Goal: Task Accomplishment & Management: Use online tool/utility

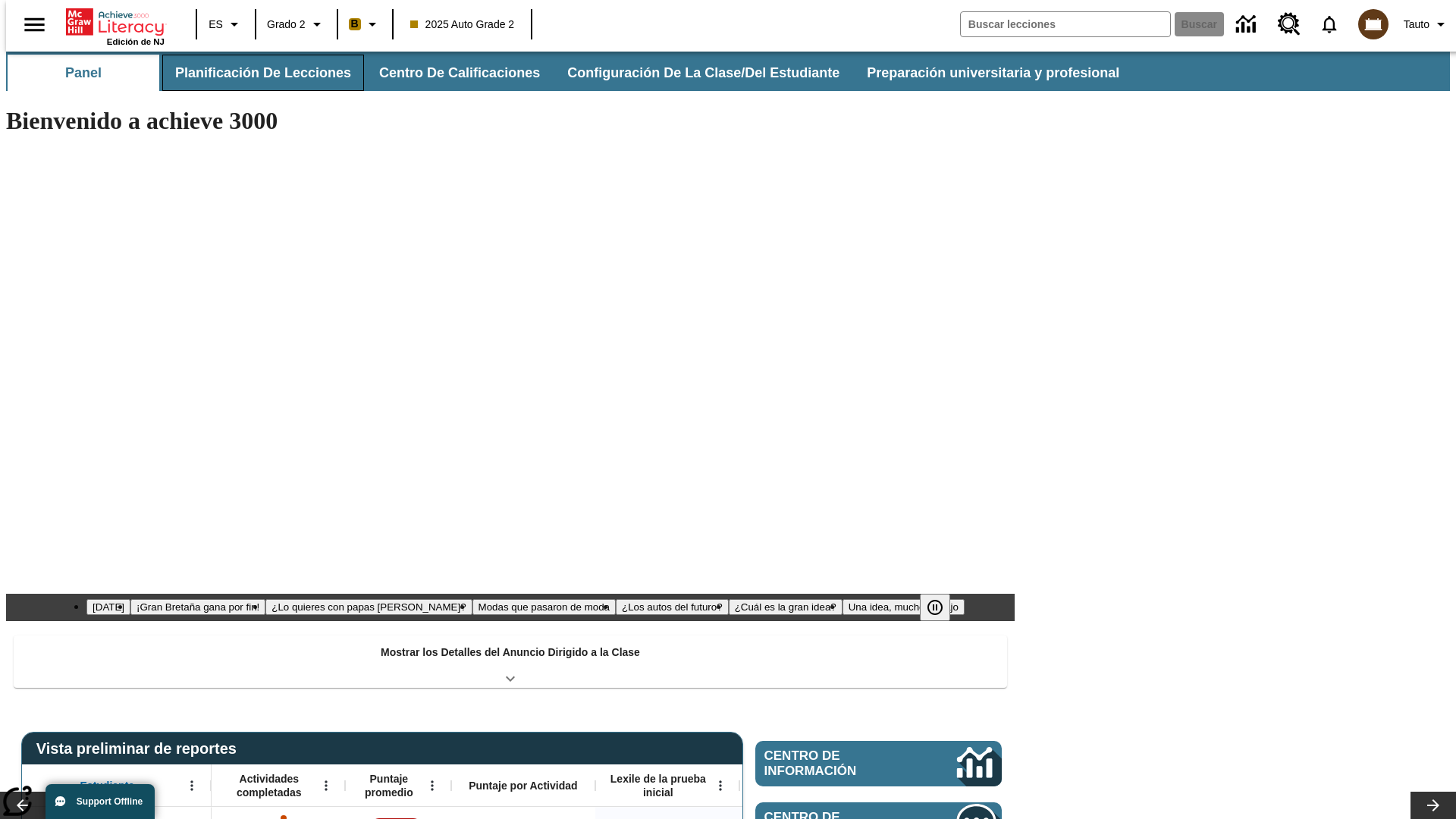
click at [254, 73] on button "Planificación de lecciones" at bounding box center [263, 73] width 202 height 37
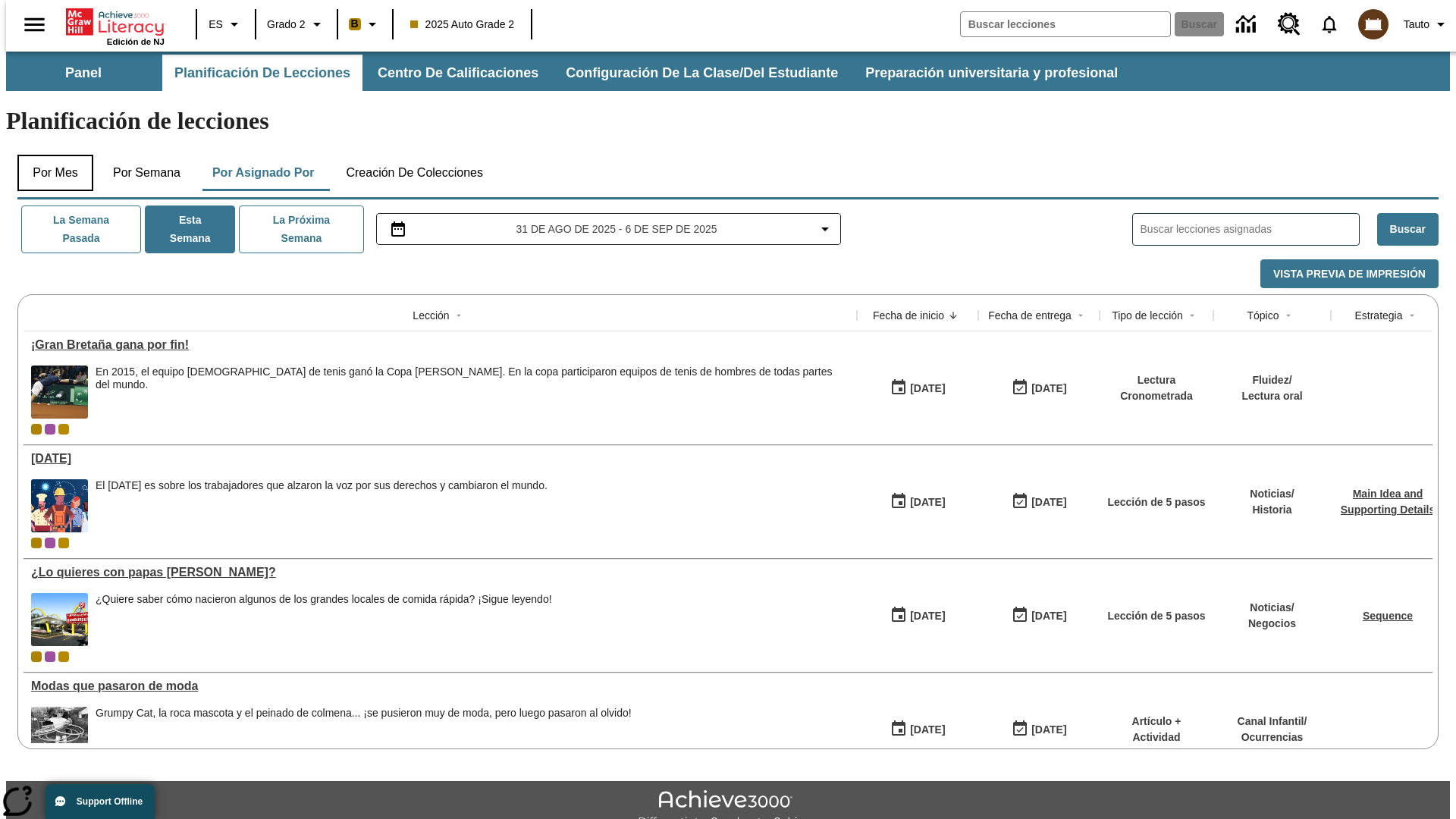
click at [49, 154] on button "Por mes" at bounding box center [55, 173] width 76 height 37
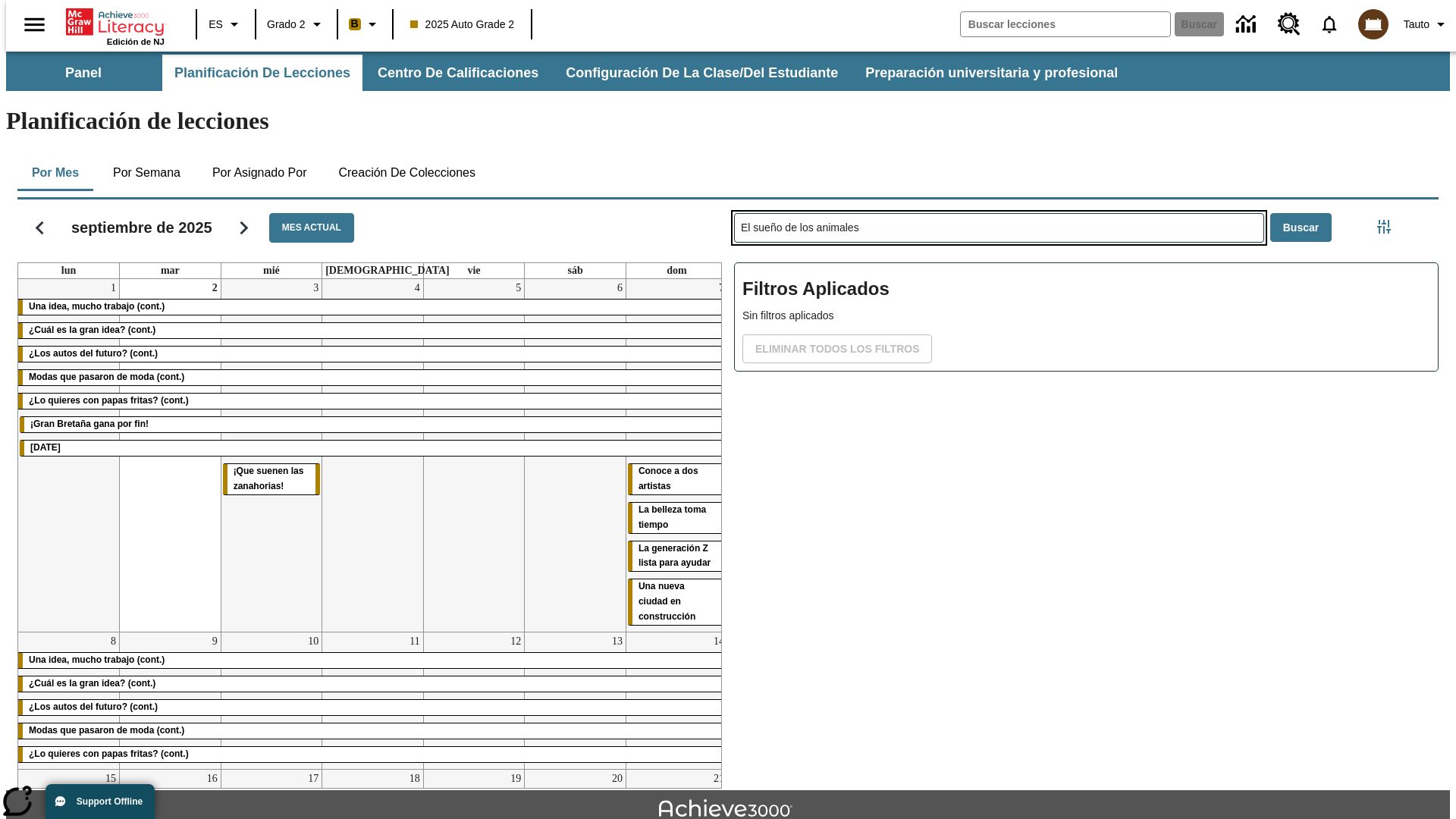
type input "El sueño de los animales"
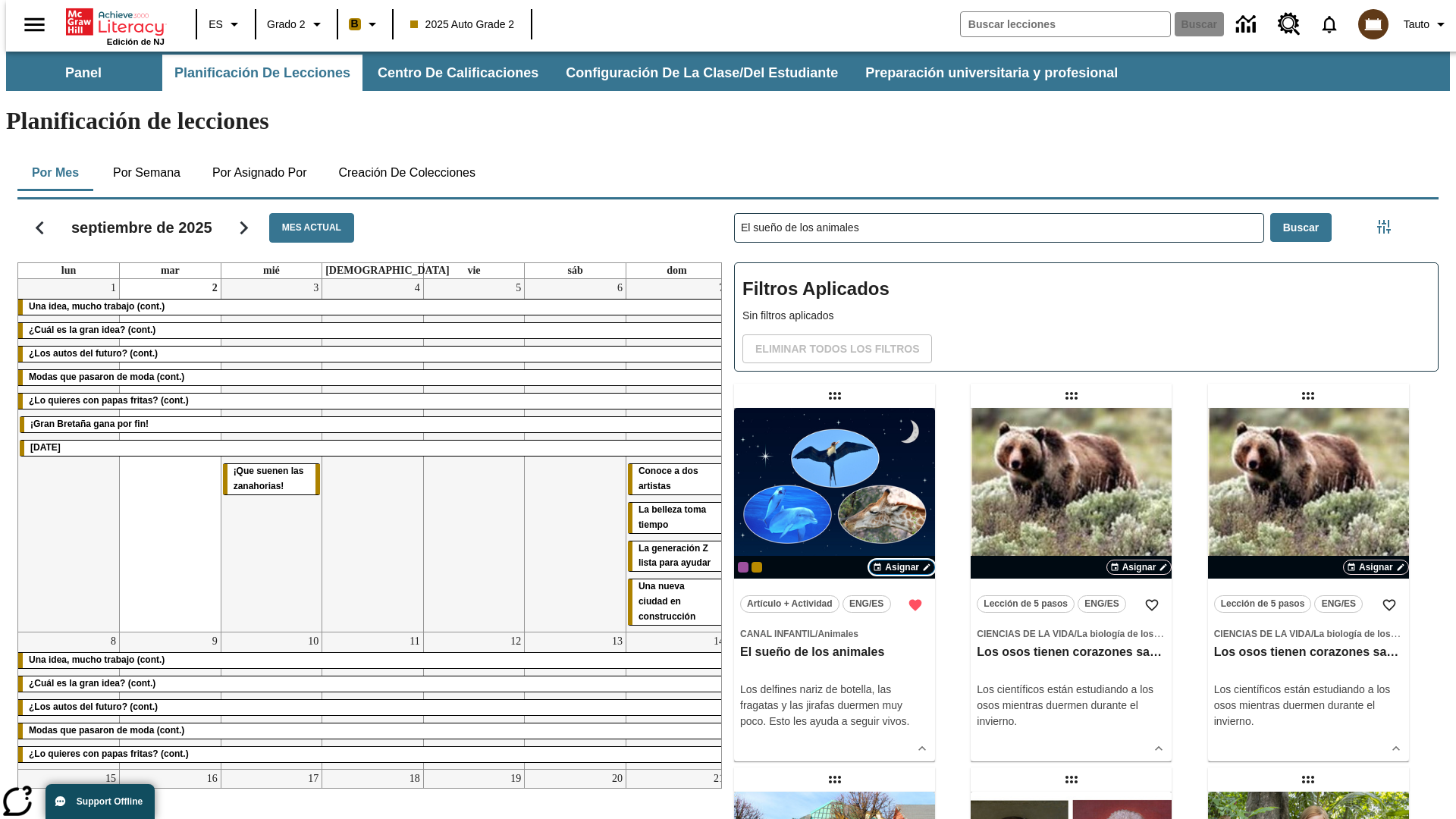
click at [901, 560] on span "Asignar" at bounding box center [901, 567] width 34 height 14
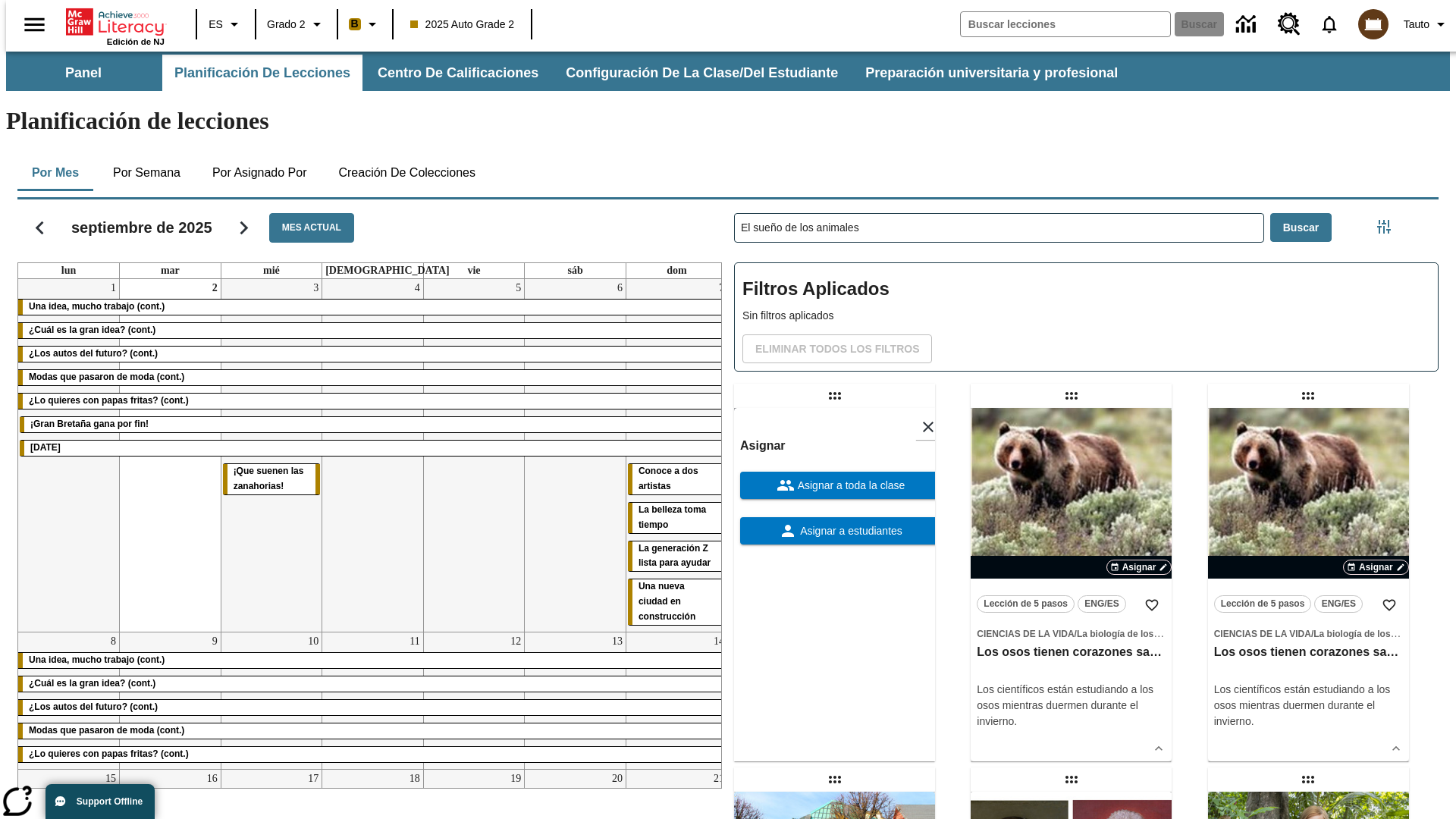
scroll to position [411, 0]
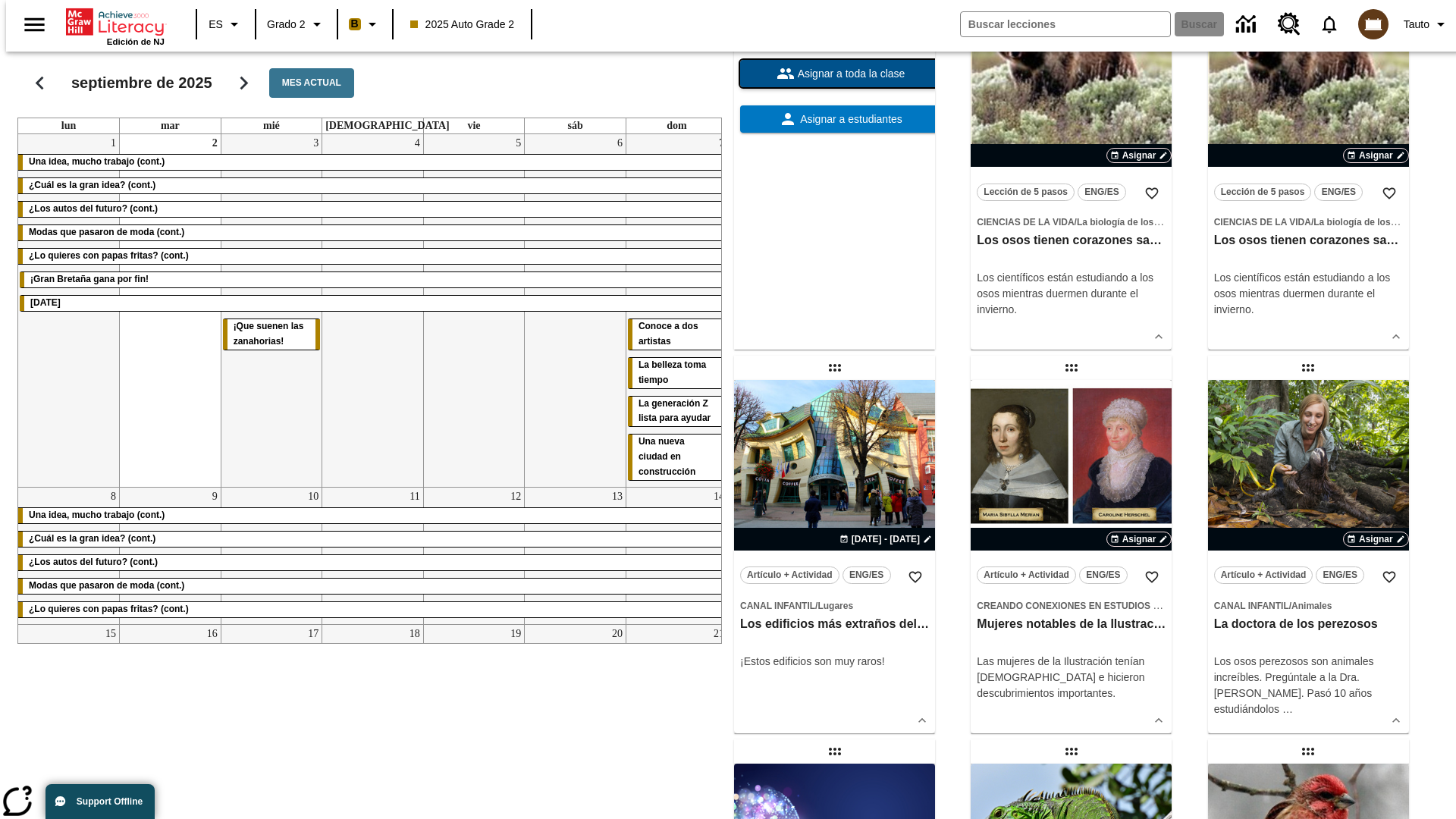
click at [834, 82] on span "Asignar a toda la clase" at bounding box center [849, 73] width 111 height 16
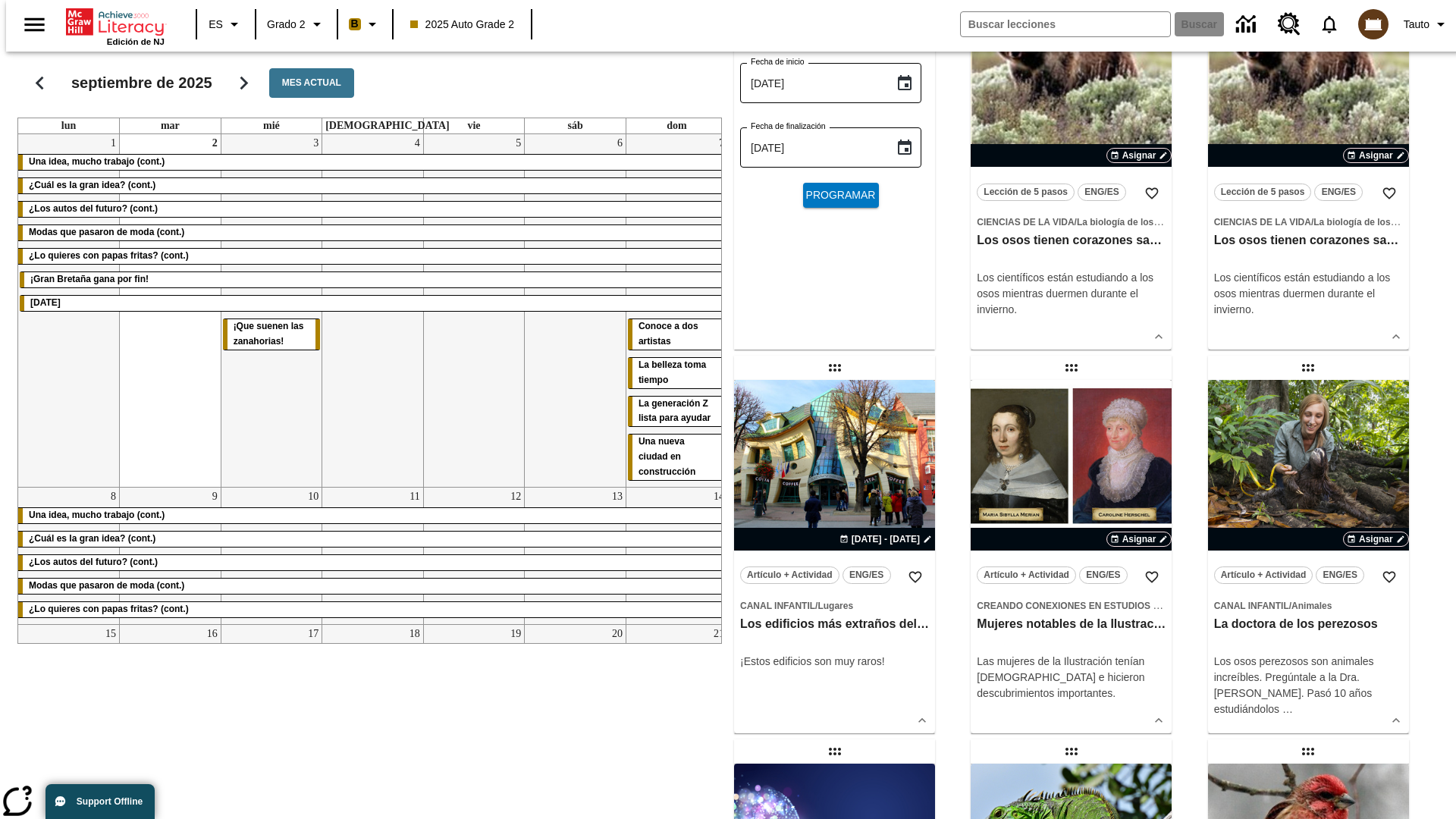
scroll to position [0, 0]
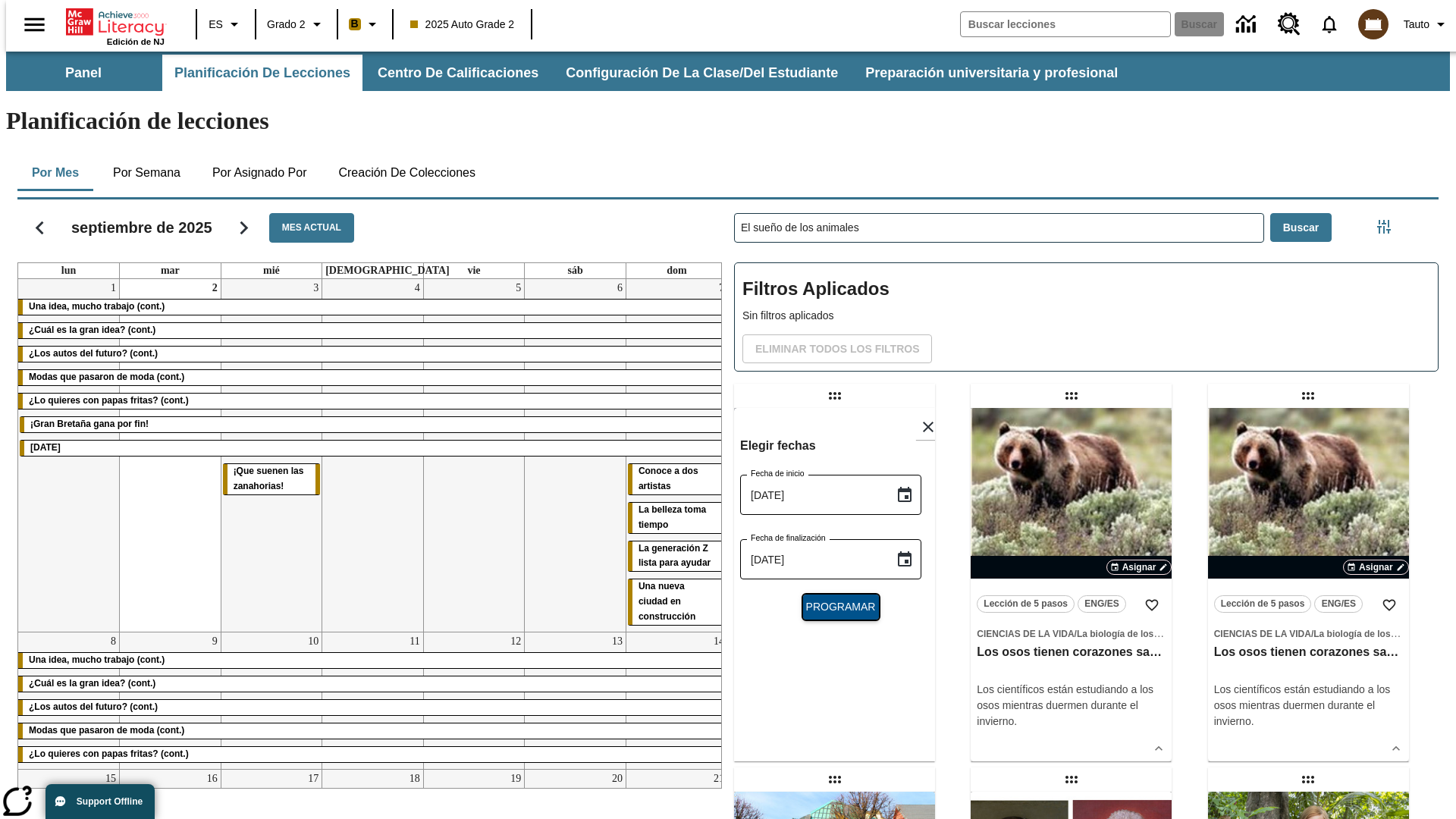
click at [834, 599] on span "Programar" at bounding box center [841, 606] width 69 height 16
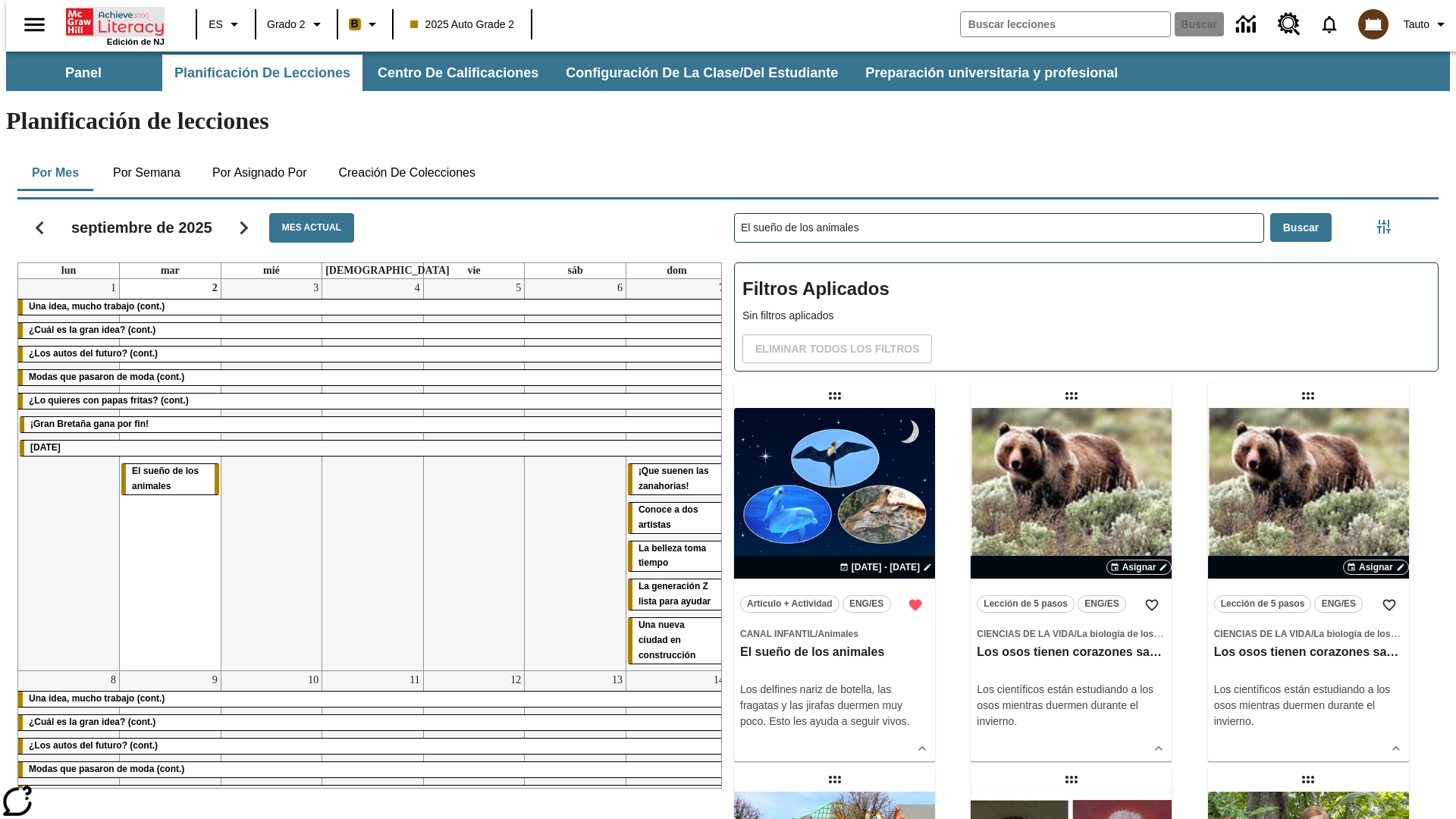
click at [109, 20] on icon "Portada" at bounding box center [116, 21] width 101 height 30
